Goal: Navigation & Orientation: Find specific page/section

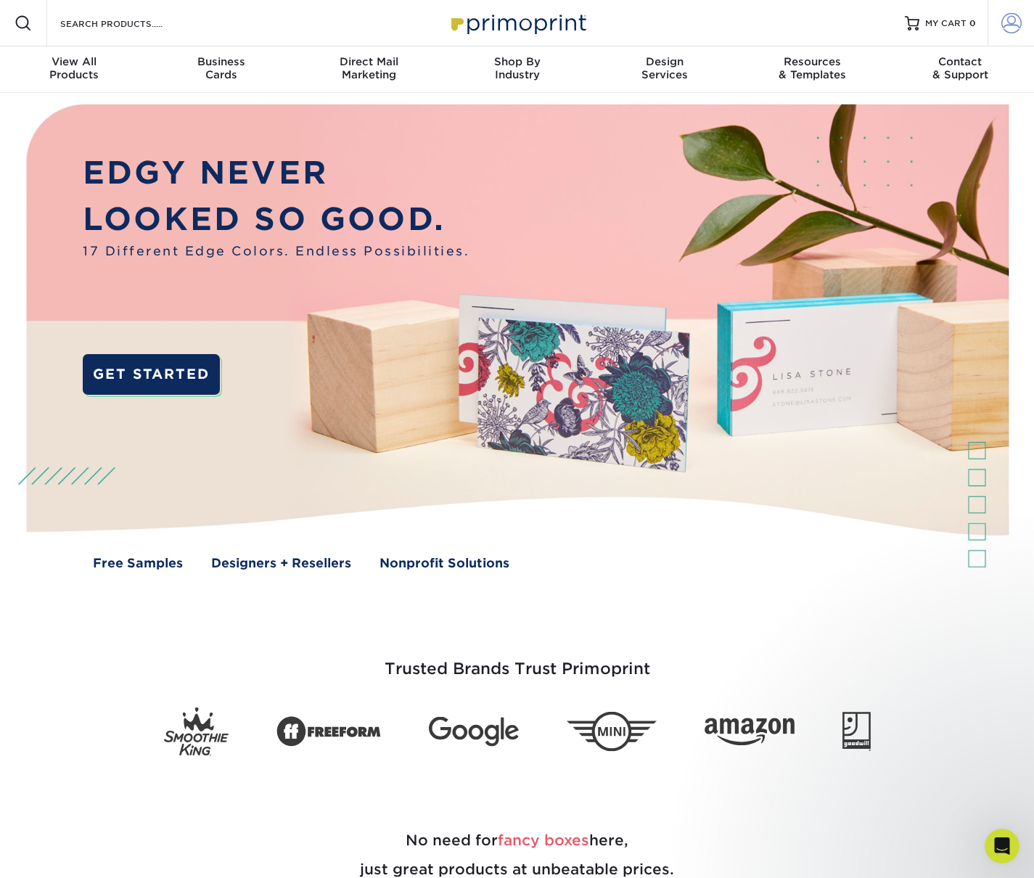
click at [1019, 22] on span at bounding box center [1011, 23] width 20 height 20
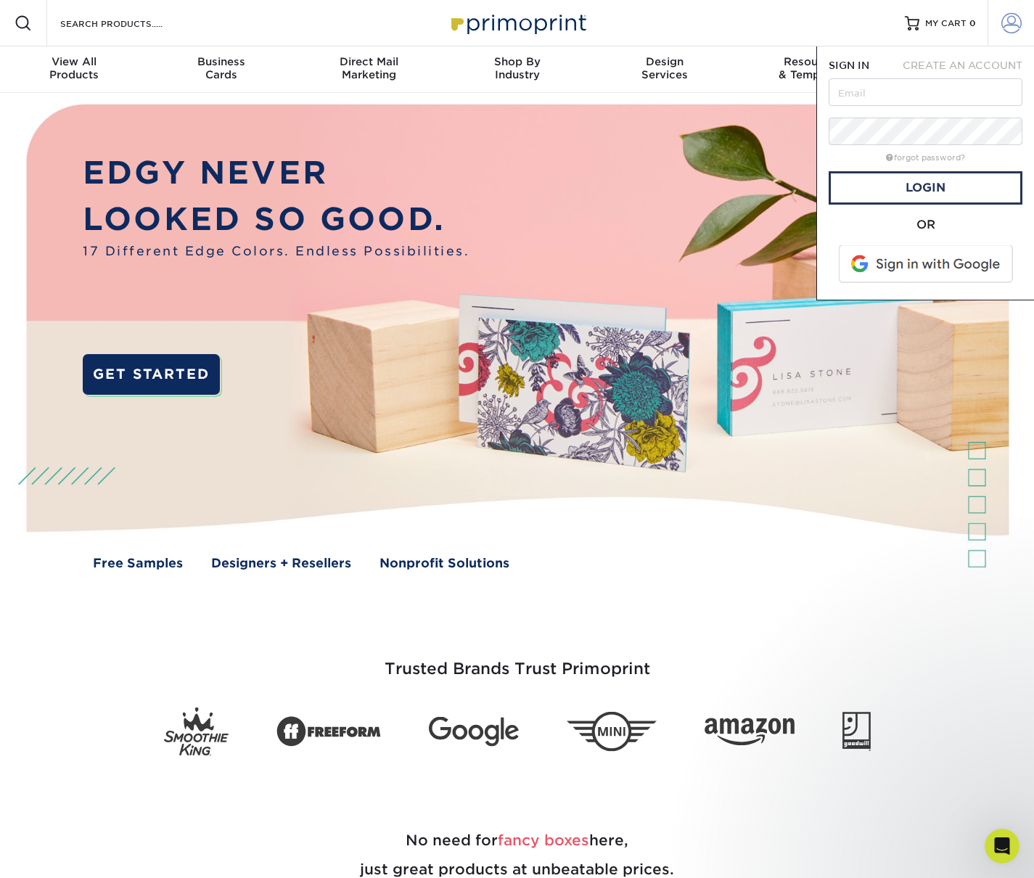
click at [1009, 30] on span at bounding box center [1011, 23] width 20 height 20
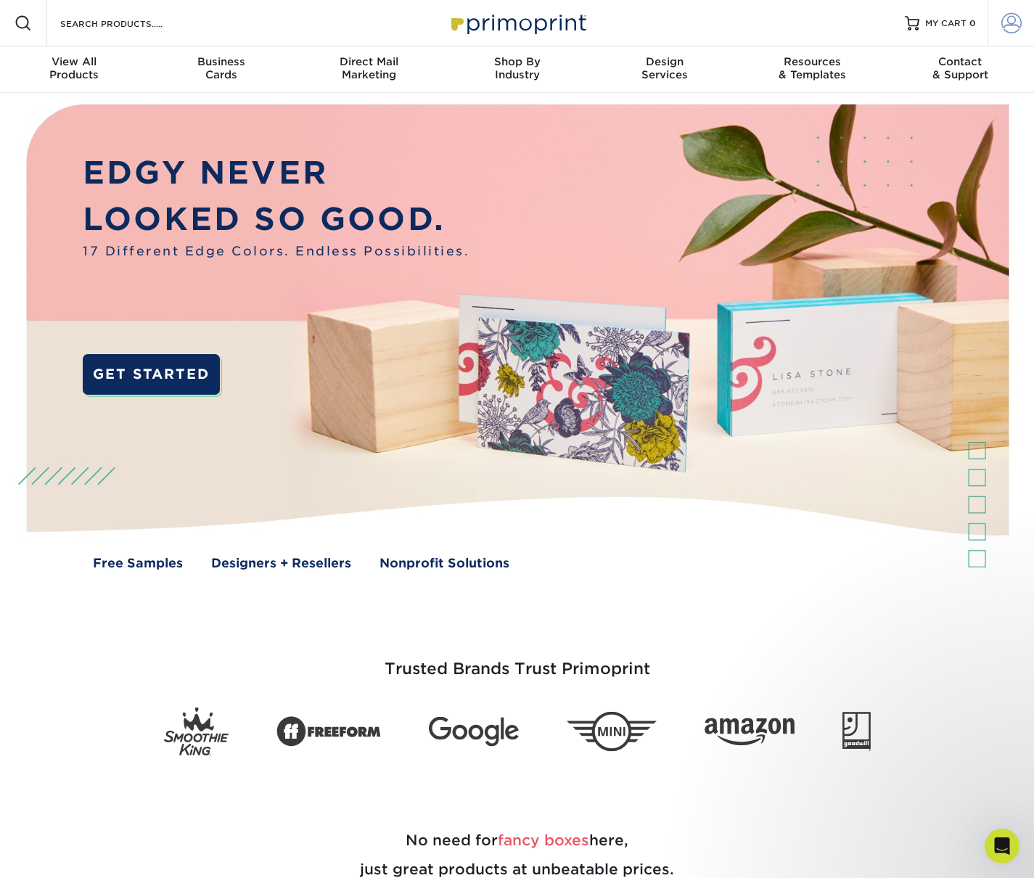
click at [1012, 24] on span at bounding box center [1011, 23] width 20 height 20
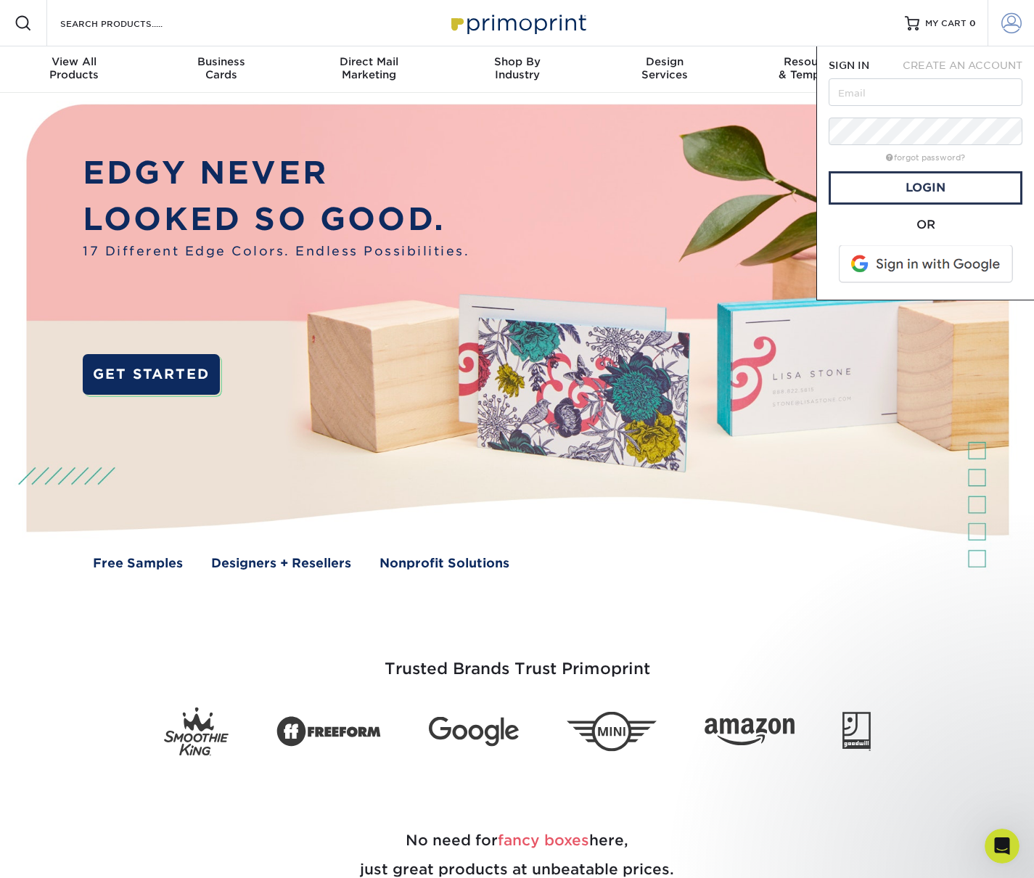
click at [1012, 24] on span at bounding box center [1011, 23] width 20 height 20
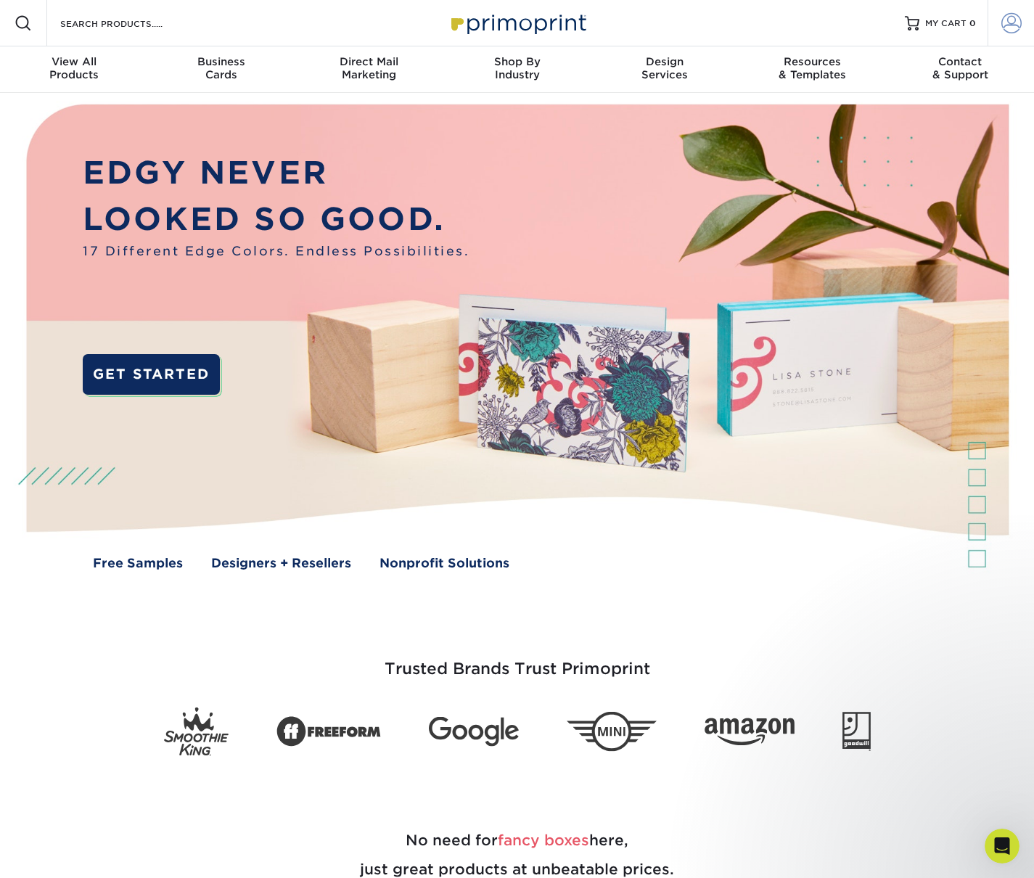
click at [1012, 24] on span at bounding box center [1011, 23] width 20 height 20
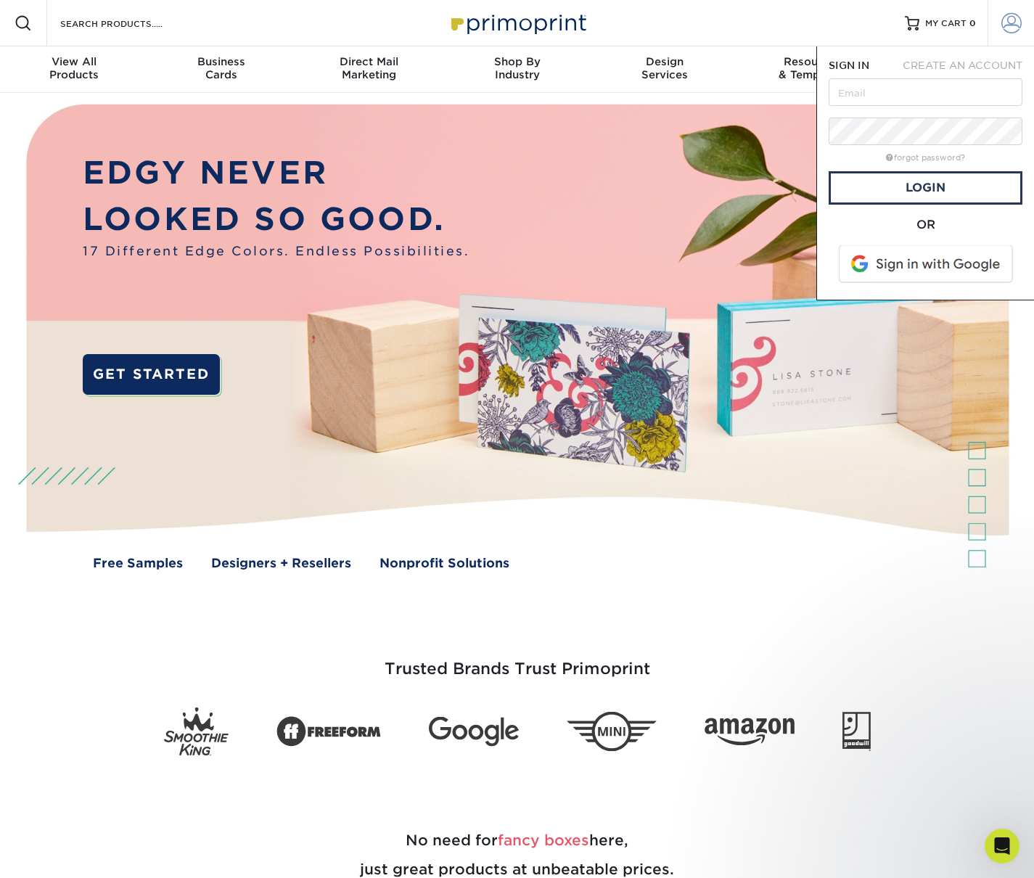
click at [1012, 24] on span at bounding box center [1011, 23] width 20 height 20
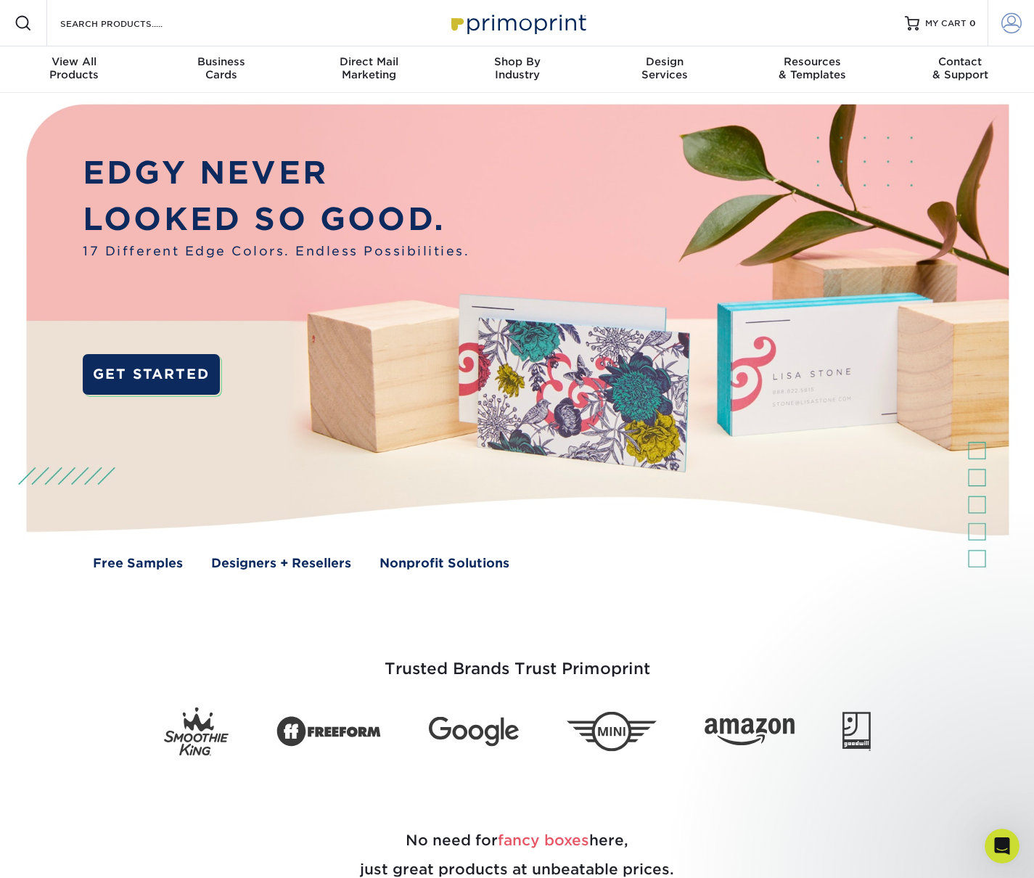
click at [1012, 24] on span at bounding box center [1011, 23] width 20 height 20
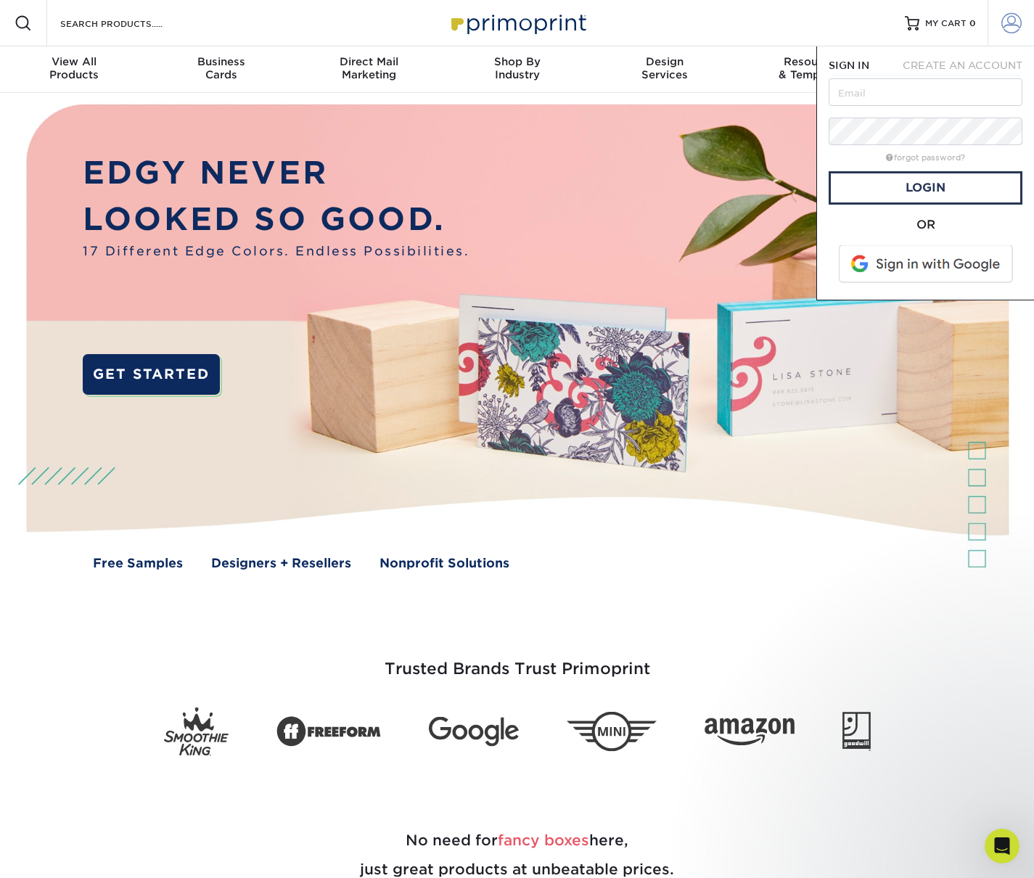
click at [1019, 28] on span at bounding box center [1011, 23] width 20 height 20
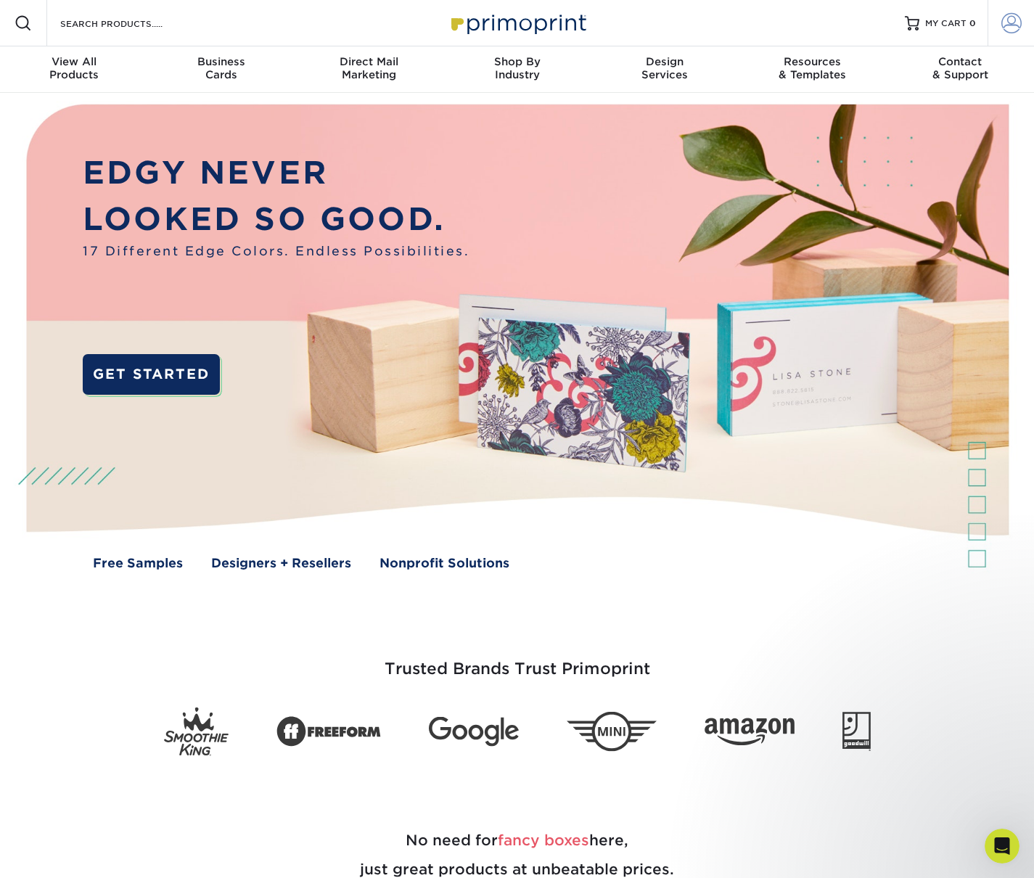
click at [1013, 26] on span at bounding box center [1011, 23] width 20 height 20
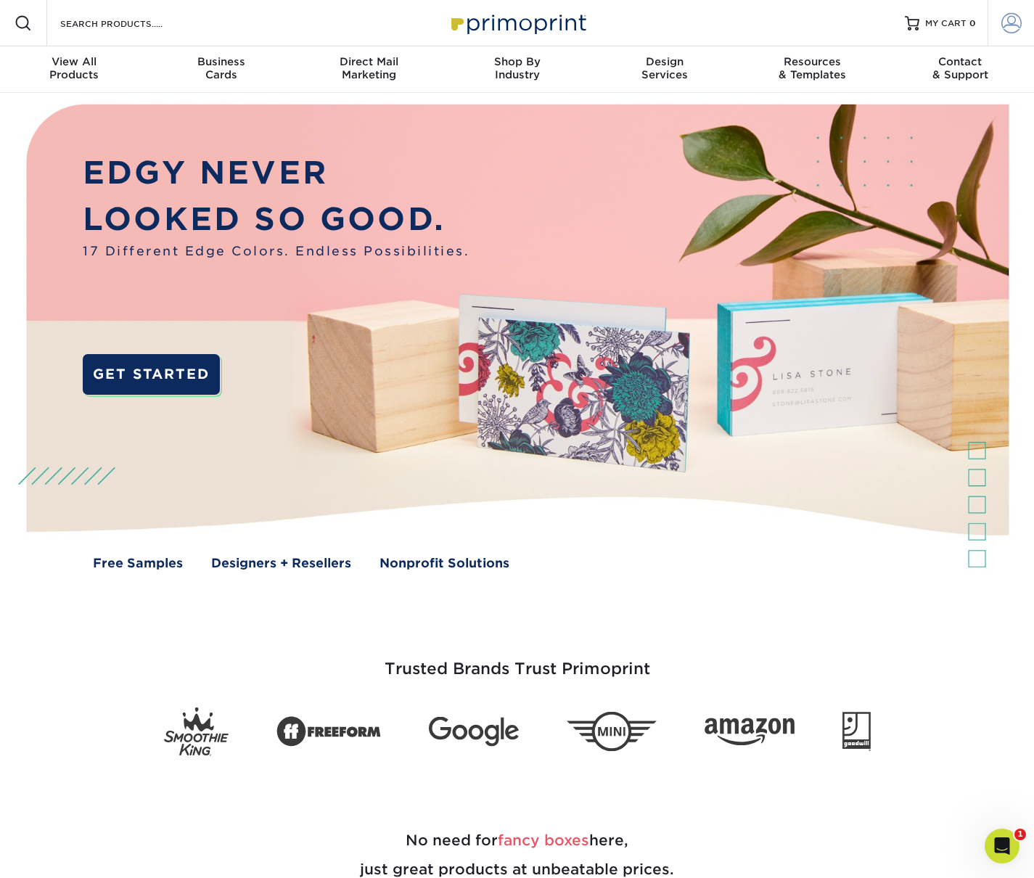
click at [1011, 18] on span at bounding box center [1011, 23] width 20 height 20
